Goal: Ask a question: Seek information or help from site administrators or community

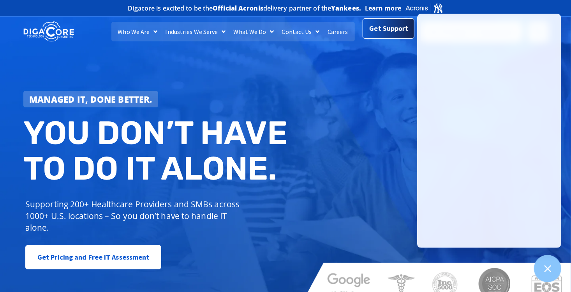
click at [394, 36] on span "Get Support" at bounding box center [389, 29] width 39 height 16
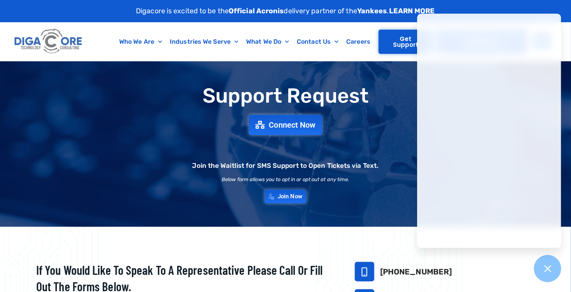
click at [397, 44] on span "Get Support" at bounding box center [406, 42] width 38 height 12
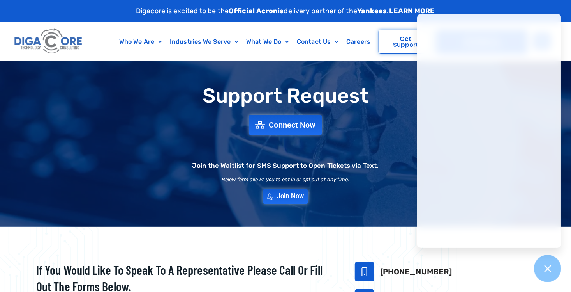
click at [297, 198] on span "Join Now" at bounding box center [290, 196] width 27 height 7
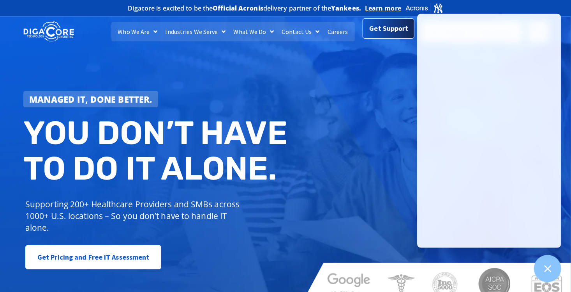
click at [389, 29] on span "Get Support" at bounding box center [389, 29] width 39 height 16
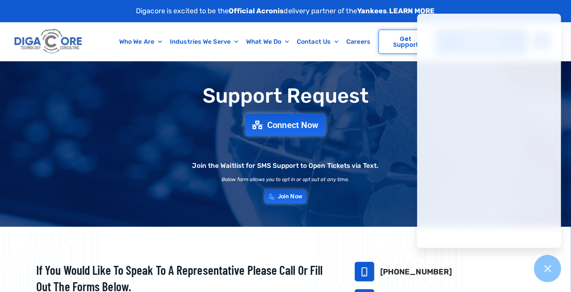
click at [287, 125] on span "Connect Now" at bounding box center [292, 124] width 51 height 9
